Goal: Transaction & Acquisition: Purchase product/service

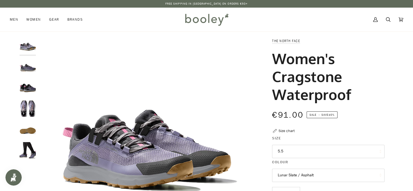
scroll to position [27, 0]
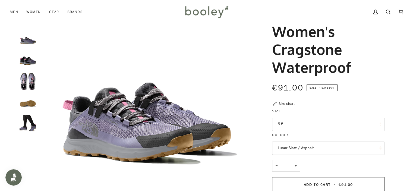
click at [25, 127] on img "The North Face Women's Cragstone Waterproof Lunar Slate / Asphalt - Booley Galw…" at bounding box center [28, 123] width 16 height 16
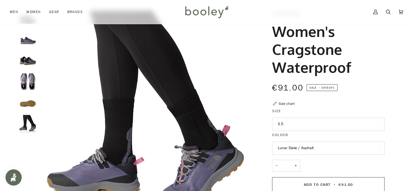
scroll to position [54, 0]
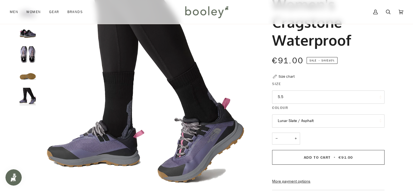
click at [36, 54] on div at bounding box center [29, 46] width 19 height 125
click at [33, 54] on img "The North Face Women's Cragstone Waterproof Lunar Slate / Asphalt - Booley Galw…" at bounding box center [28, 54] width 16 height 16
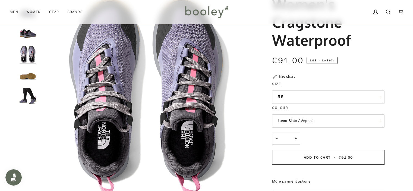
click at [282, 76] on div "Size chart" at bounding box center [287, 77] width 16 height 6
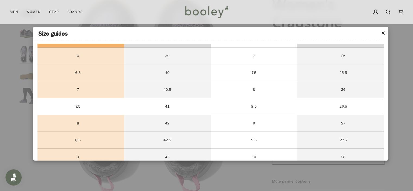
scroll to position [517, 0]
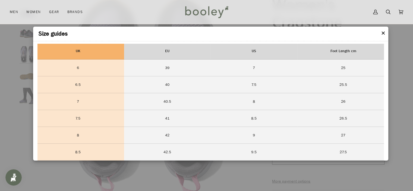
click at [382, 33] on button "✕" at bounding box center [383, 33] width 5 height 8
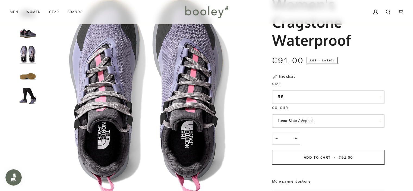
click at [301, 95] on button "5.5" at bounding box center [328, 97] width 113 height 13
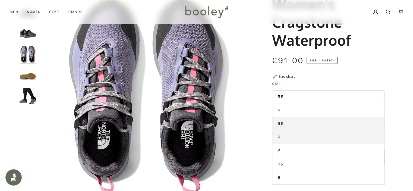
click at [285, 137] on link "6" at bounding box center [329, 137] width 112 height 14
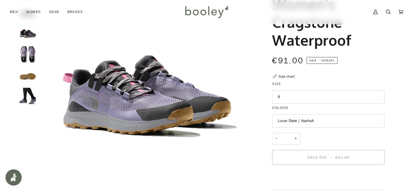
click at [334, 98] on button "6" at bounding box center [328, 97] width 113 height 13
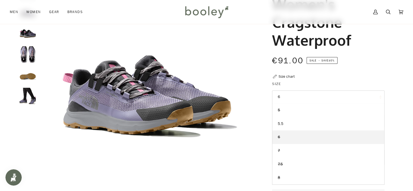
click at [334, 98] on button "6" at bounding box center [328, 97] width 113 height 13
